Goal: Task Accomplishment & Management: Manage account settings

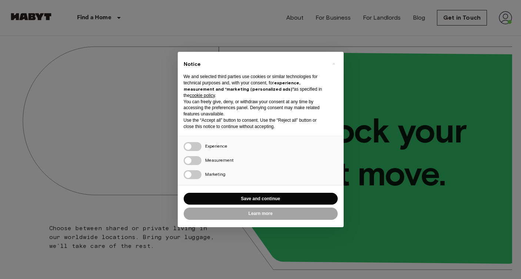
click at [221, 160] on span "Measurement" at bounding box center [219, 160] width 29 height 6
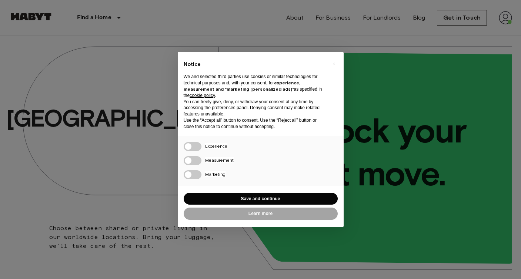
click at [212, 144] on span "Experience" at bounding box center [216, 146] width 22 height 6
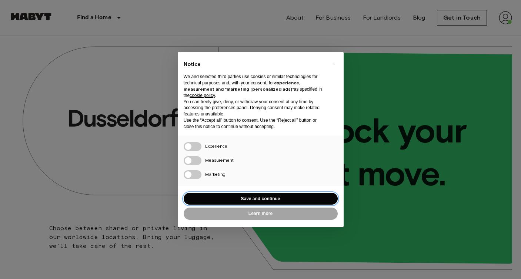
click at [244, 197] on button "Save and continue" at bounding box center [261, 199] width 154 height 12
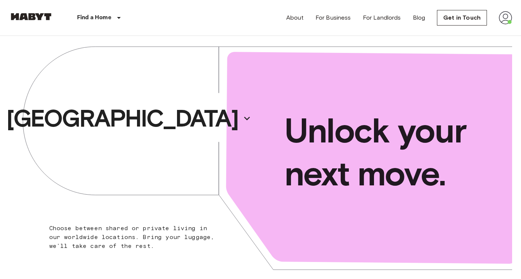
click at [502, 24] on img at bounding box center [505, 17] width 13 height 13
click at [385, 37] on div at bounding box center [260, 139] width 521 height 279
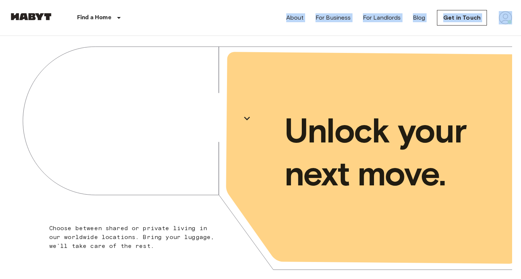
drag, startPoint x: 134, startPoint y: 188, endPoint x: 163, endPoint y: 21, distance: 170.2
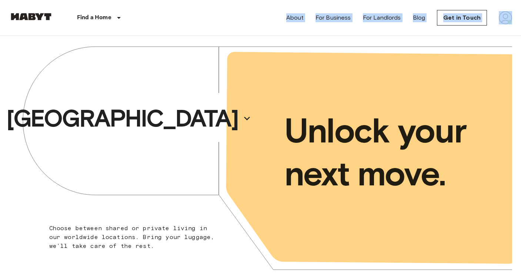
click at [189, 21] on div "Find a Home [GEOGRAPHIC_DATA] [GEOGRAPHIC_DATA] [GEOGRAPHIC_DATA] [GEOGRAPHIC_D…" at bounding box center [260, 18] width 503 height 36
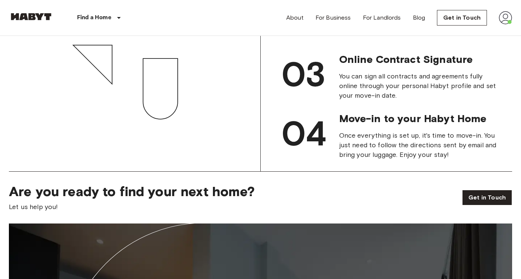
scroll to position [820, 0]
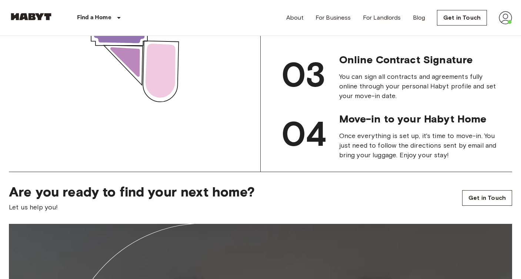
click at [484, 202] on link "Get in Touch" at bounding box center [487, 198] width 50 height 16
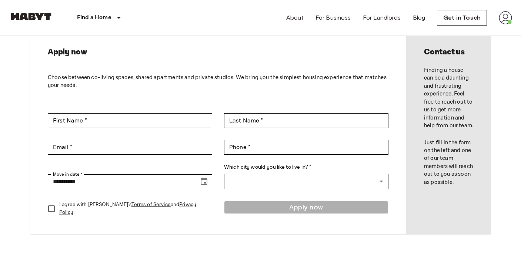
scroll to position [355, 0]
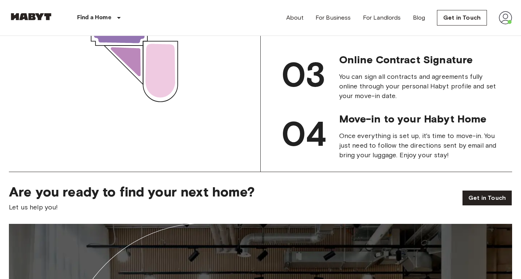
scroll to position [125, 0]
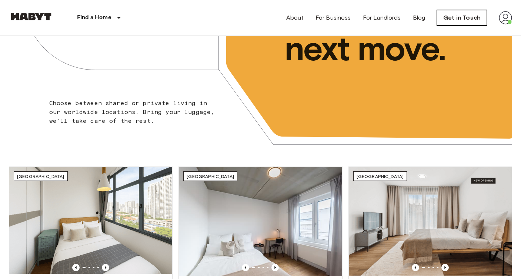
click at [475, 19] on link "Get in Touch" at bounding box center [462, 18] width 50 height 16
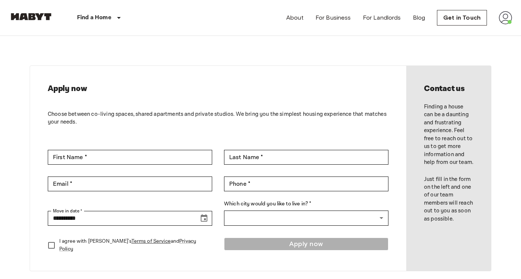
click at [508, 21] on img at bounding box center [505, 17] width 13 height 13
click at [491, 34] on li "Profile" at bounding box center [478, 30] width 74 height 13
